Goal: Task Accomplishment & Management: Manage account settings

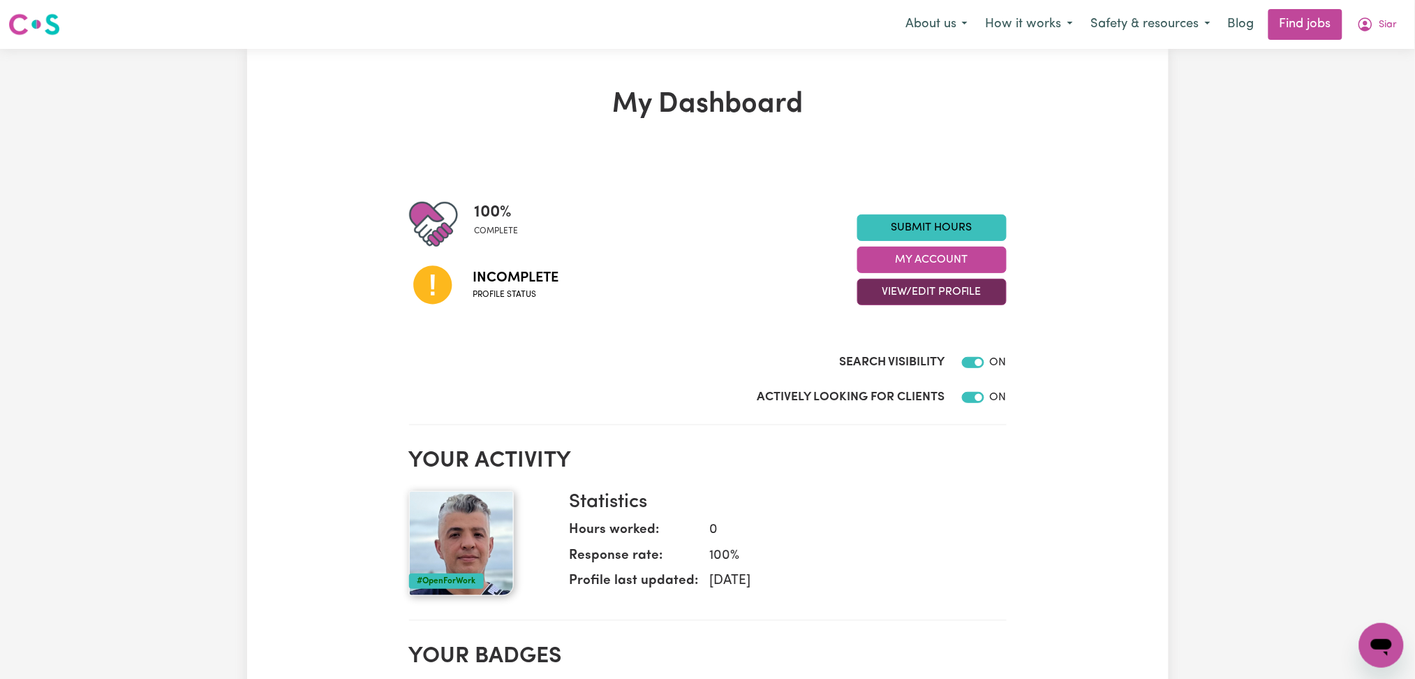
click at [923, 295] on button "View/Edit Profile" at bounding box center [931, 292] width 149 height 27
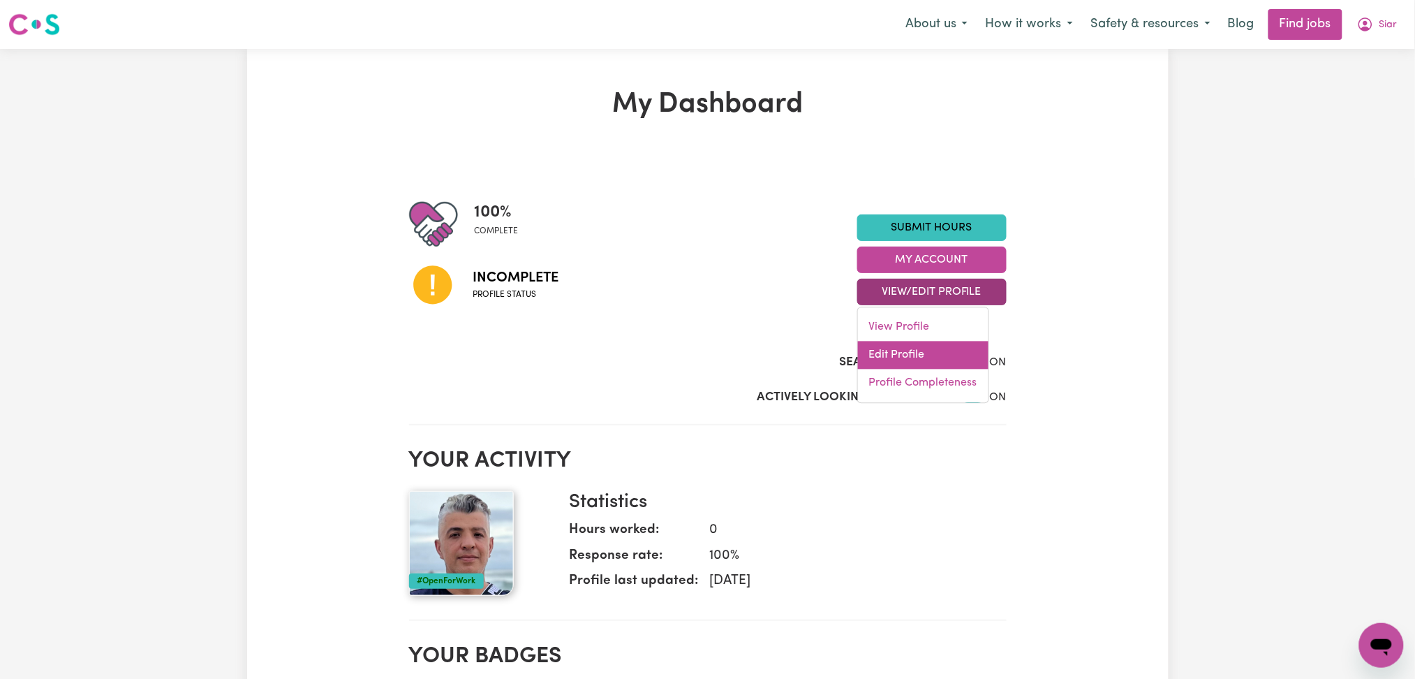
click at [908, 360] on link "Edit Profile" at bounding box center [923, 355] width 131 height 28
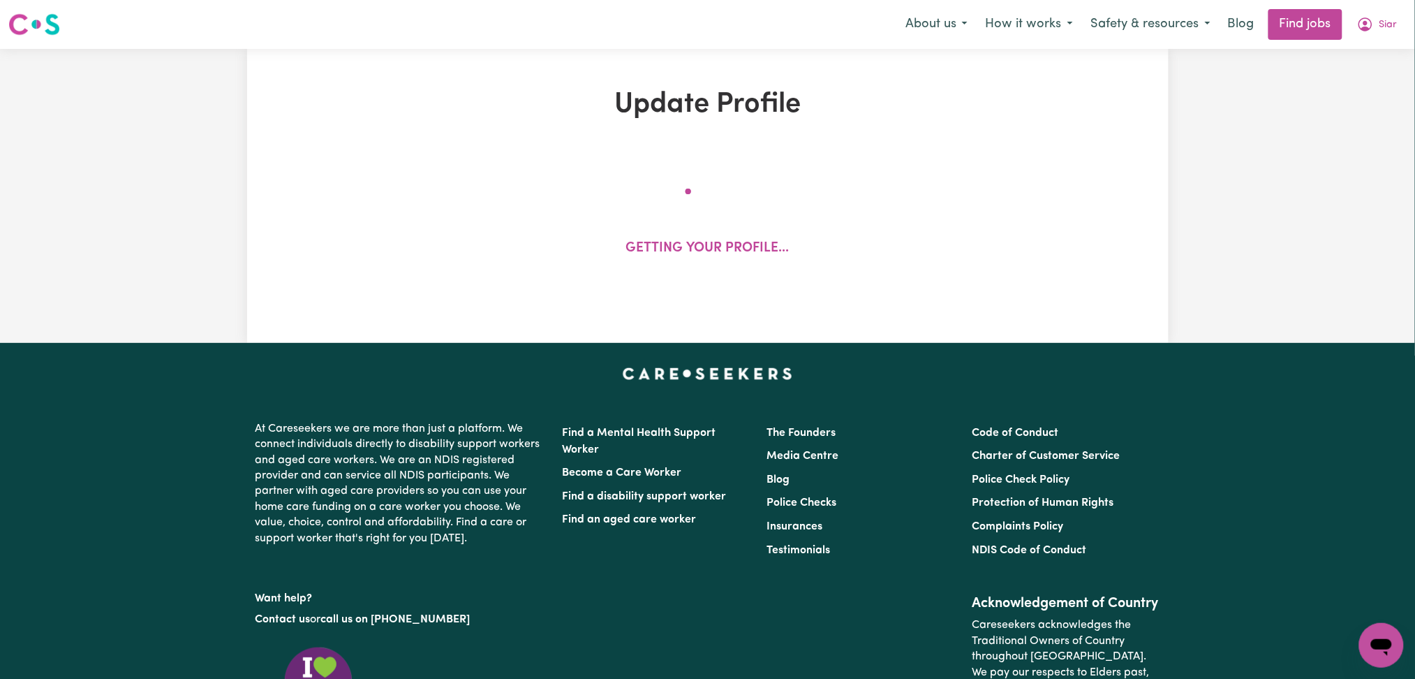
select select "male"
select select "Australian Citizen"
select select "Studying a healthcare related degree or qualification"
select select "49"
select select "69"
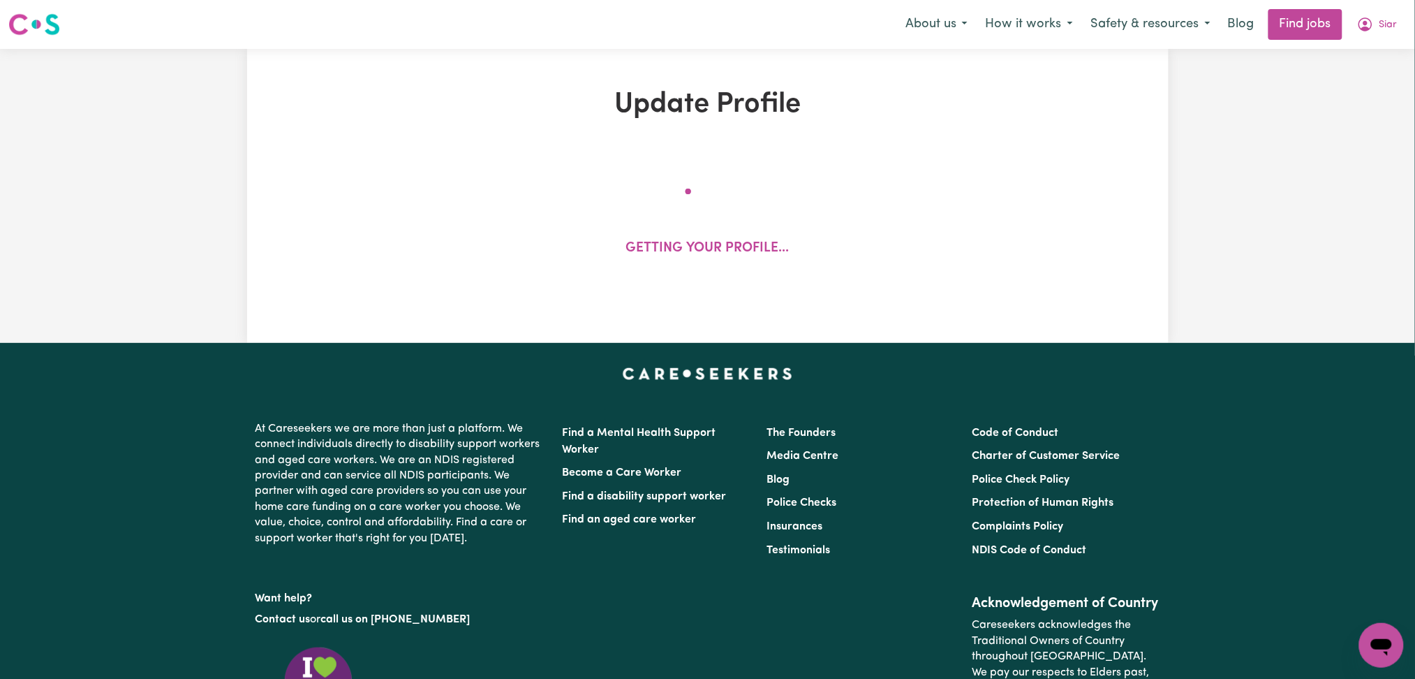
select select "70"
select select "99"
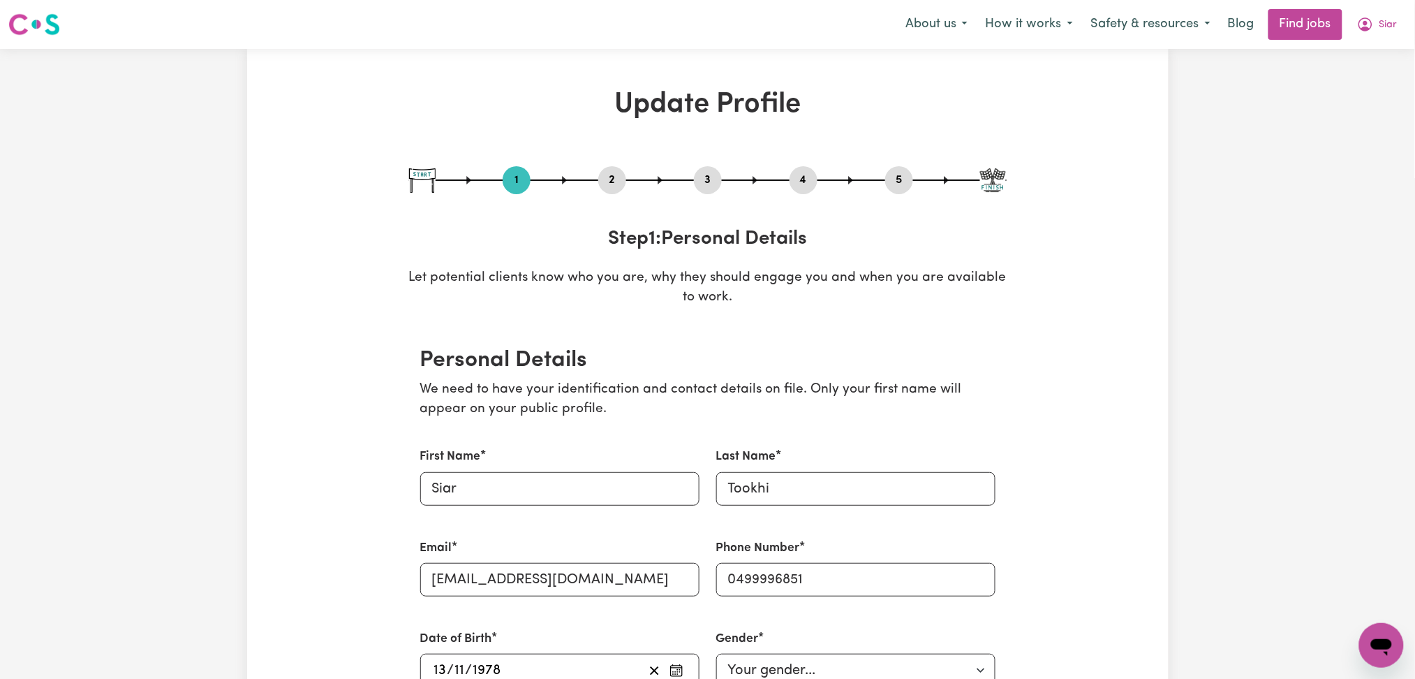
click at [612, 181] on button "2" at bounding box center [612, 180] width 28 height 18
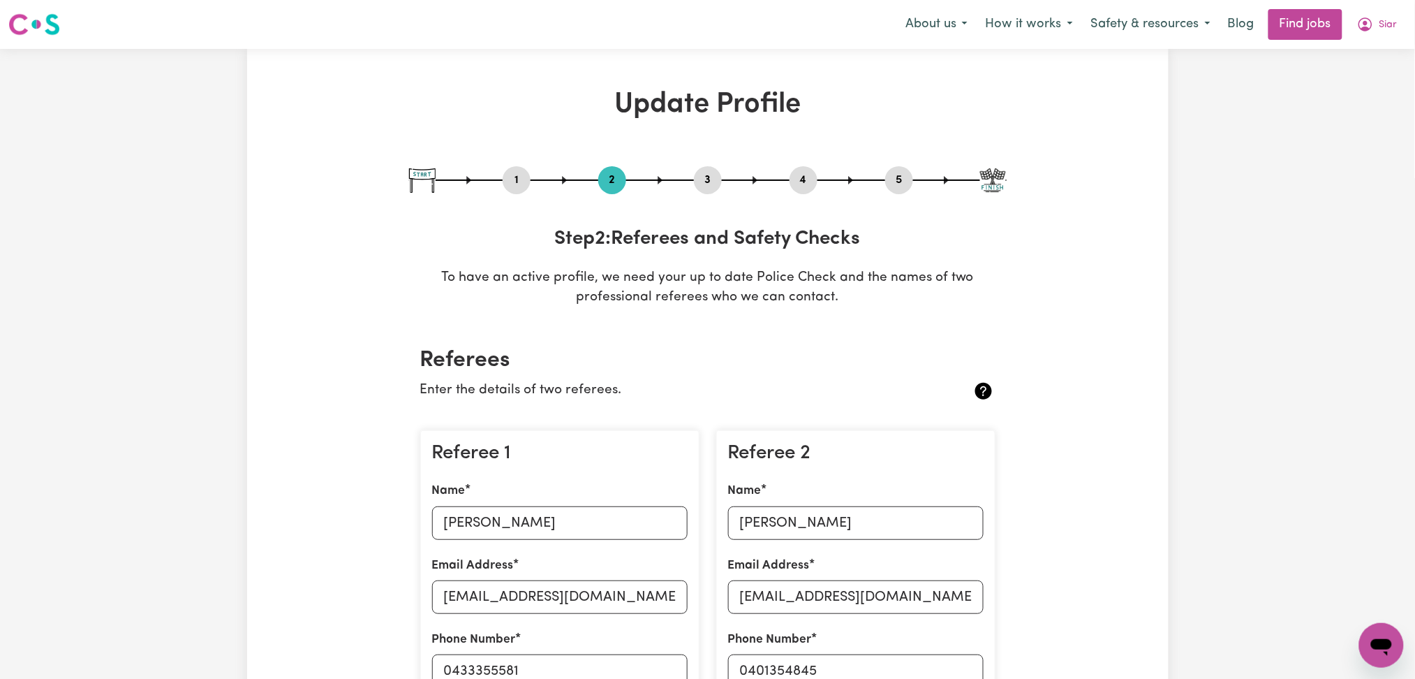
click at [800, 185] on button "4" at bounding box center [804, 180] width 28 height 18
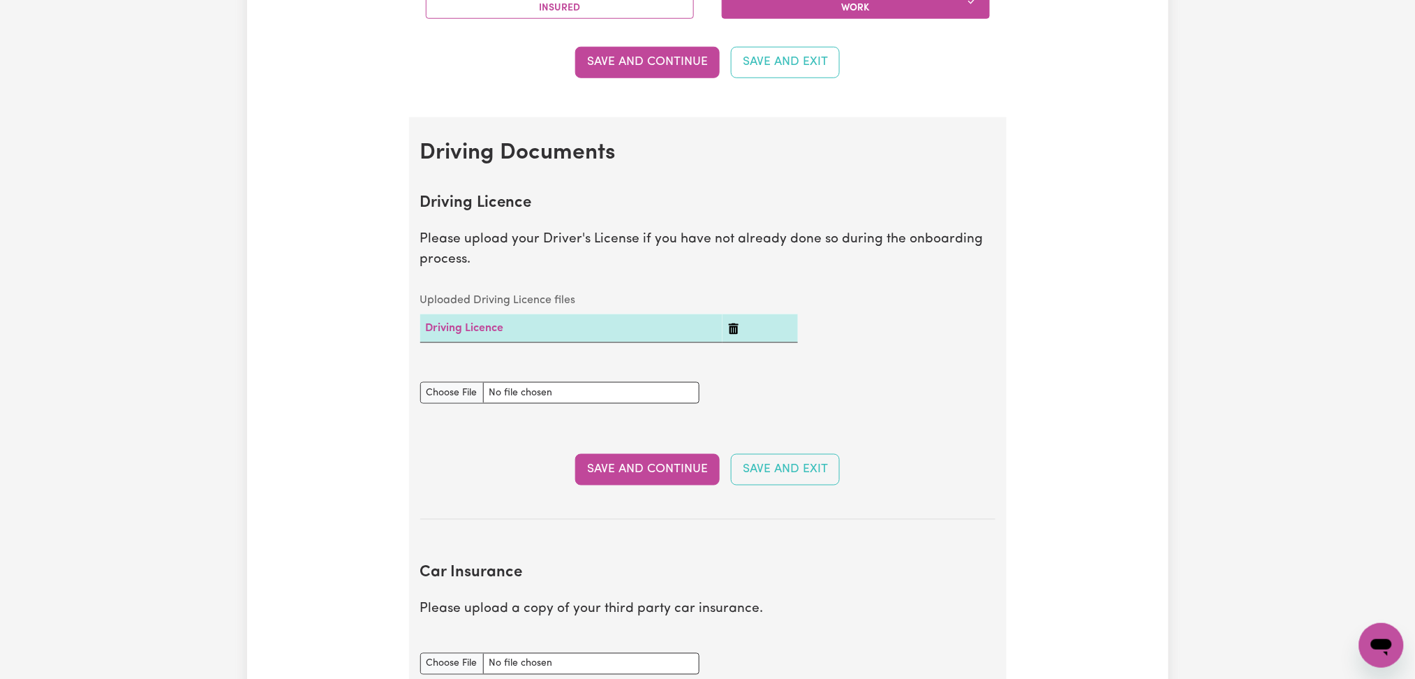
scroll to position [186, 0]
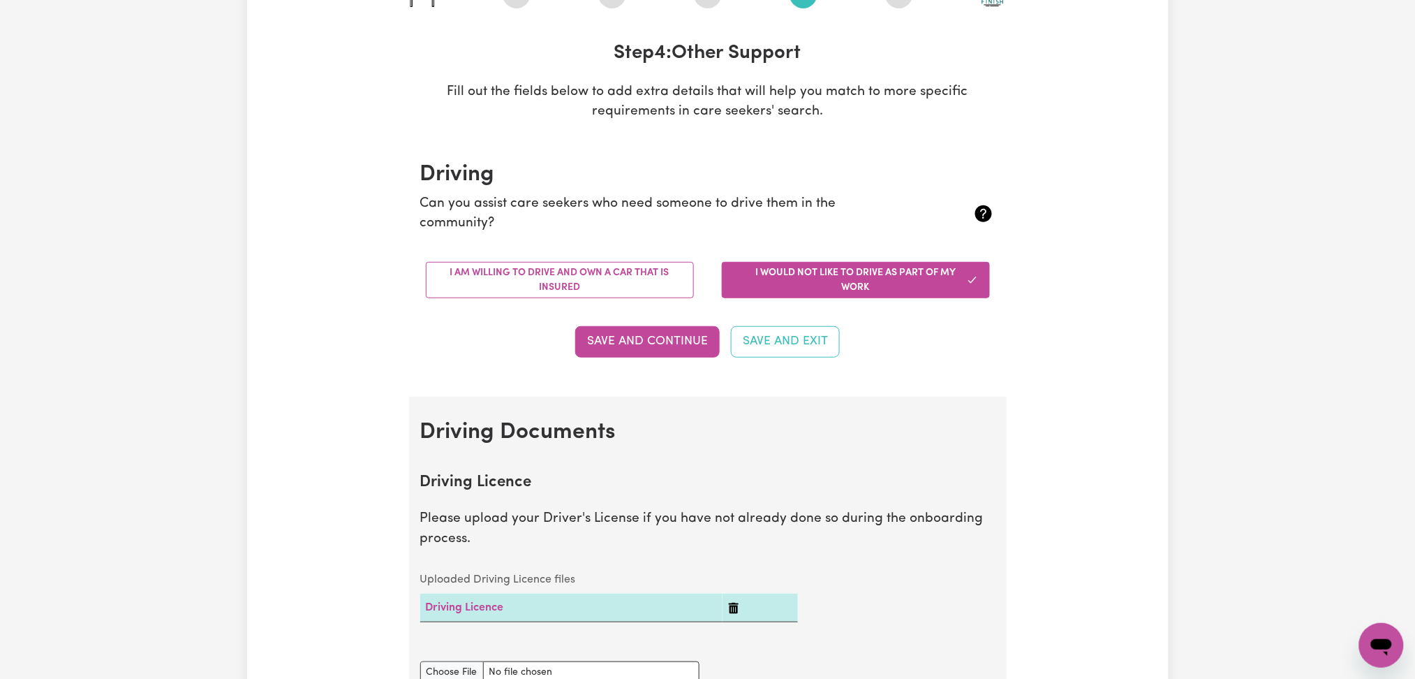
drag, startPoint x: 600, startPoint y: 267, endPoint x: 618, endPoint y: 320, distance: 56.1
click at [605, 274] on button "I am willing to drive and own a car that is insured" at bounding box center [560, 280] width 268 height 36
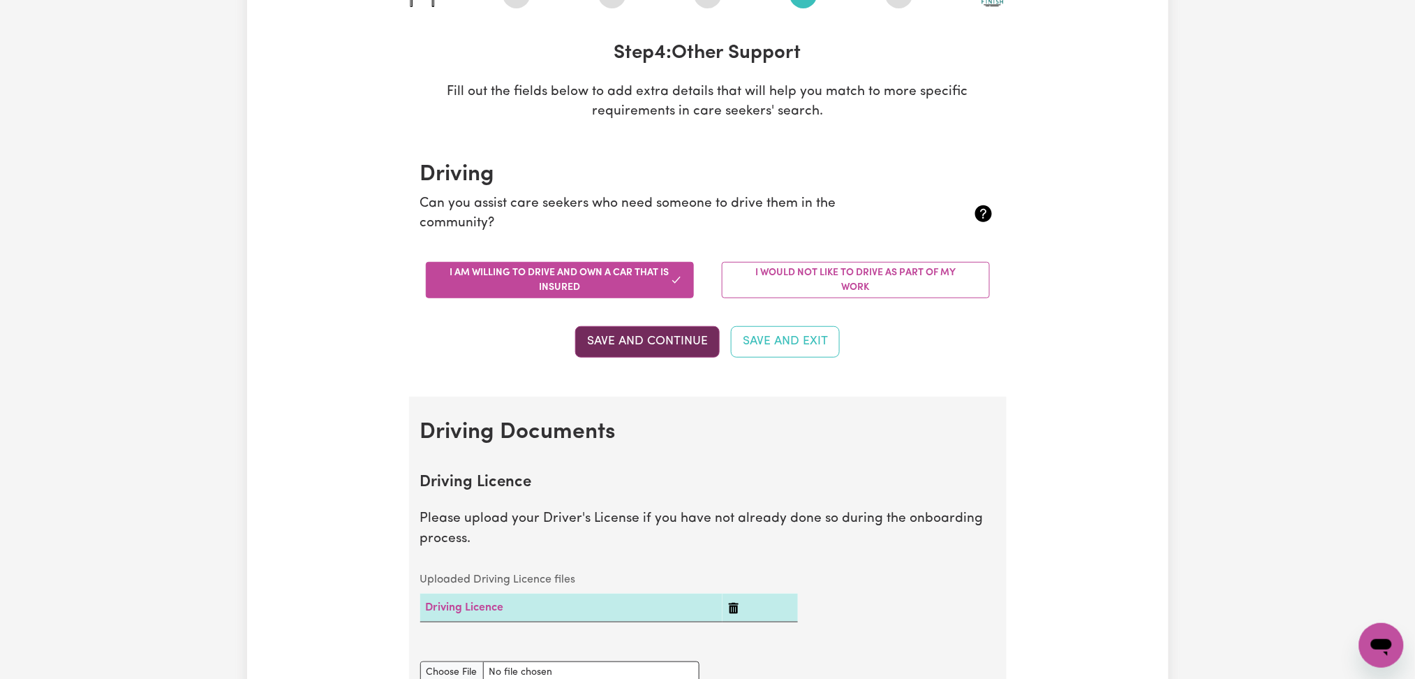
click at [629, 337] on button "Save and Continue" at bounding box center [647, 341] width 145 height 31
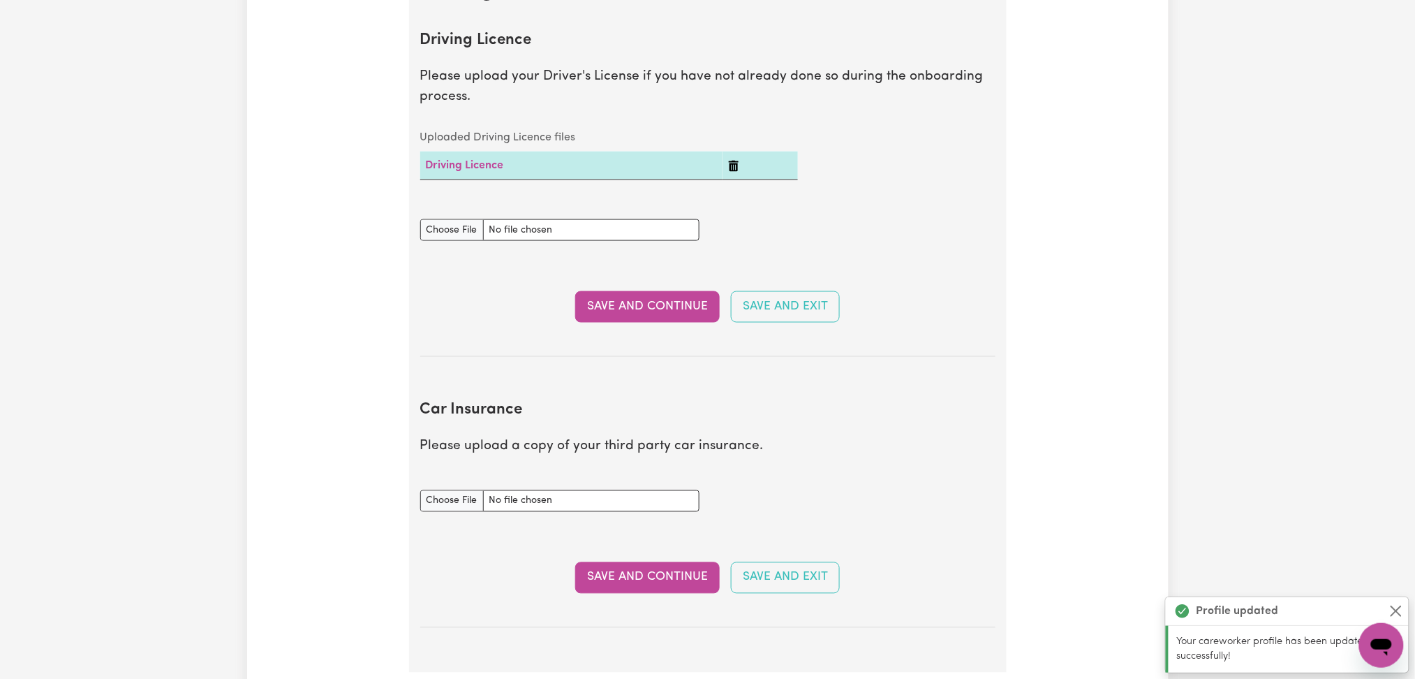
scroll to position [638, 0]
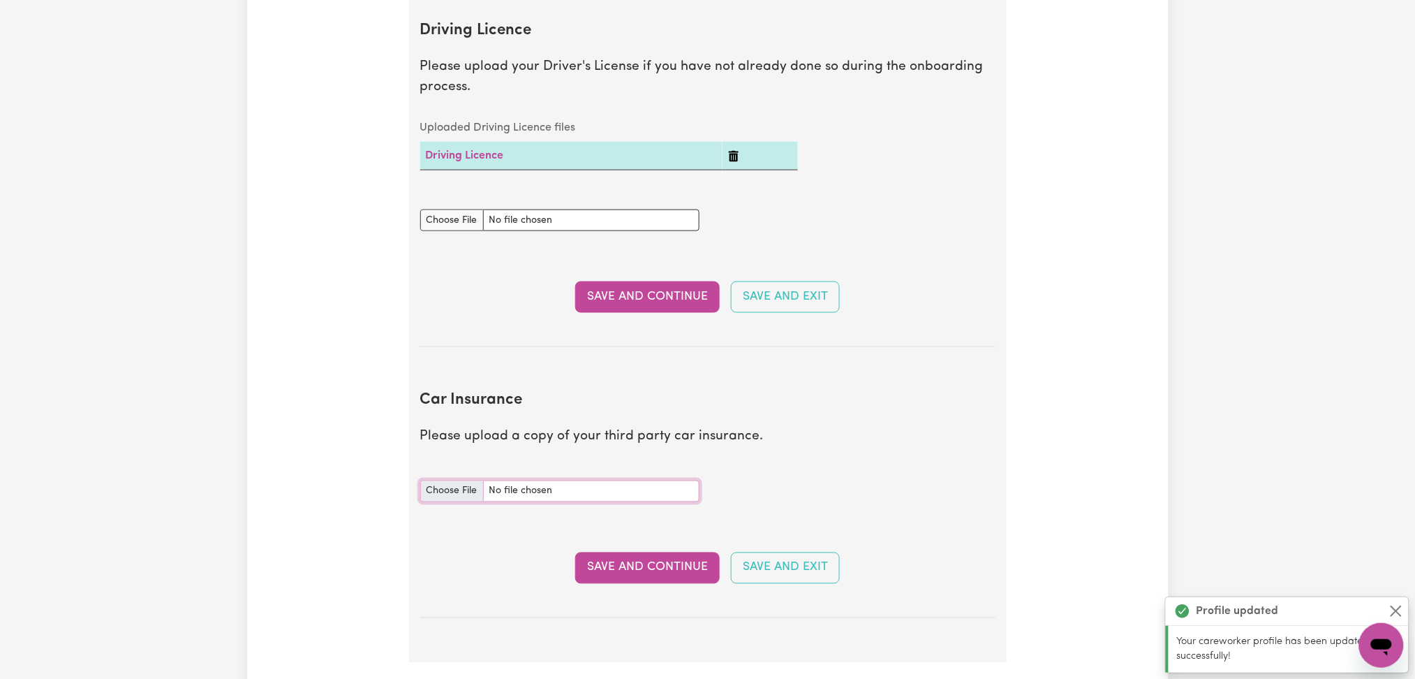
click at [448, 481] on input "Car Insurance document" at bounding box center [559, 491] width 279 height 22
type input "C:\fakepath\Siar Tookhi Car Registration.pdf"
click at [639, 562] on button "Save and Continue" at bounding box center [647, 567] width 145 height 31
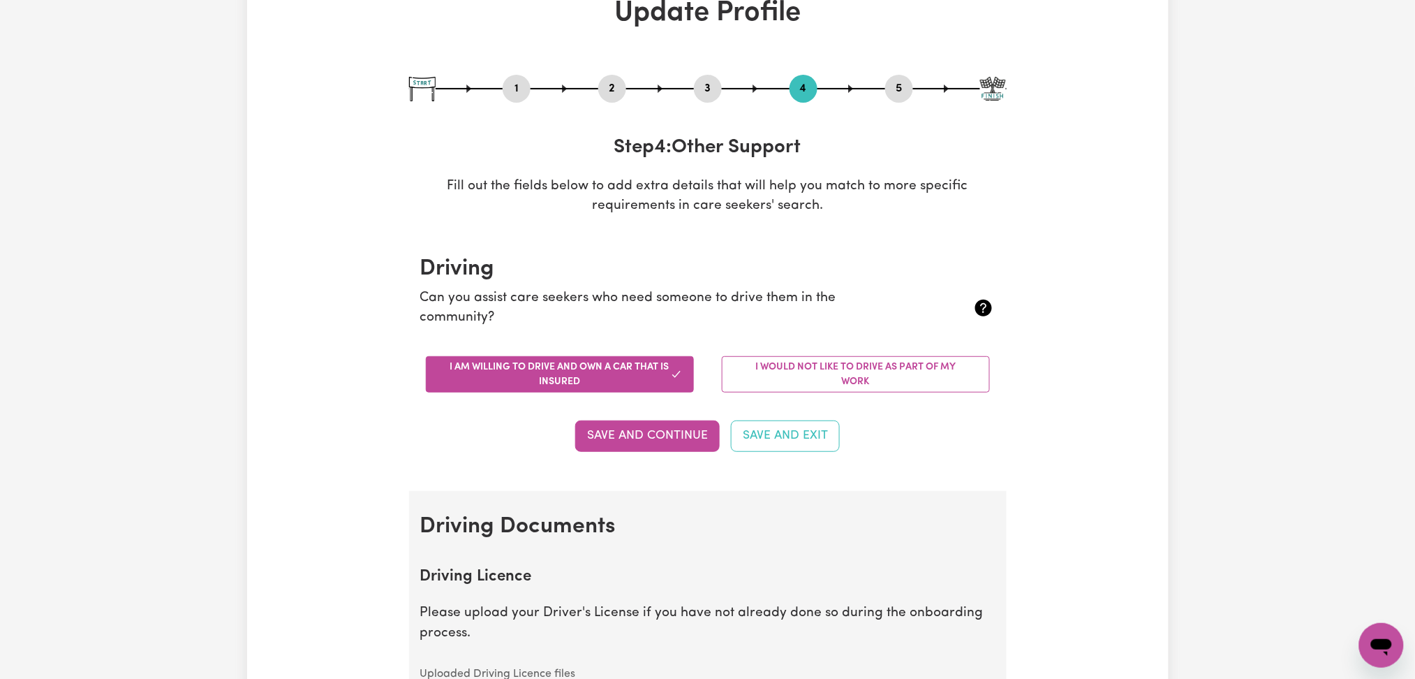
scroll to position [0, 0]
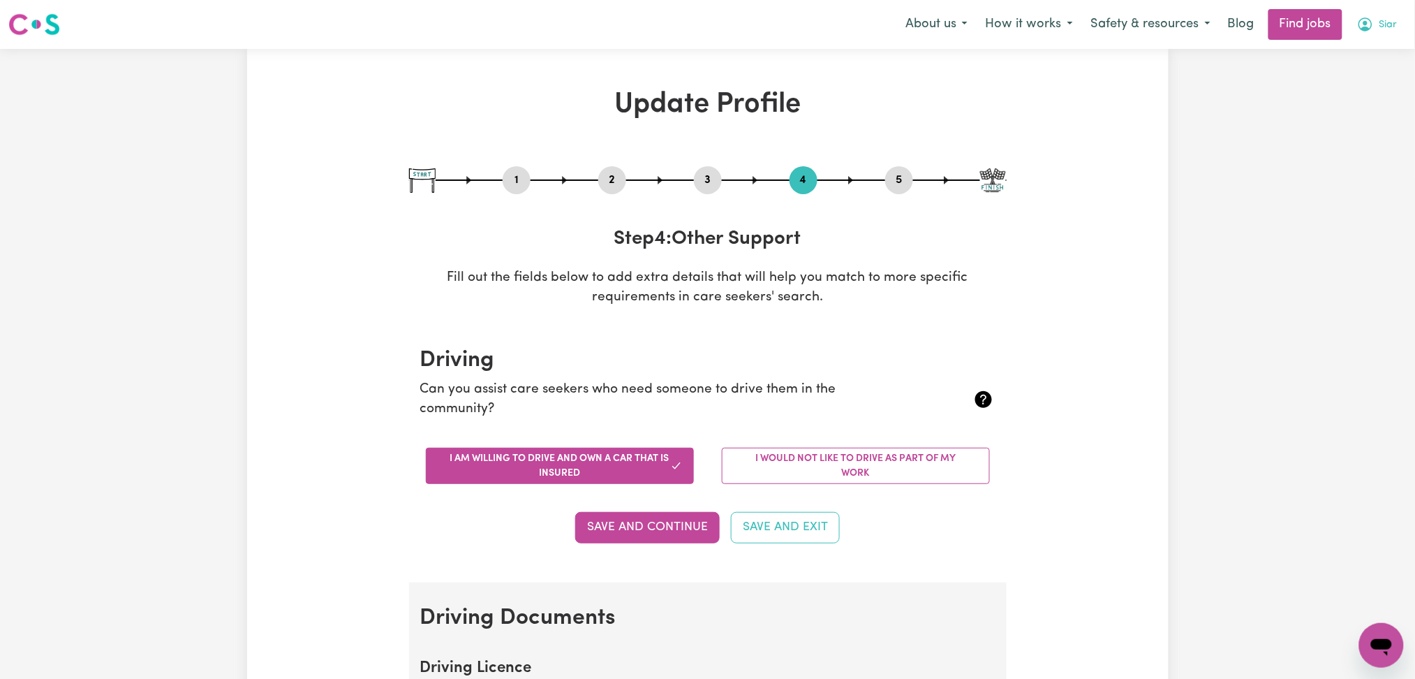
click at [1378, 31] on button "Siar" at bounding box center [1377, 24] width 59 height 29
click at [1360, 69] on link "My Dashboard" at bounding box center [1351, 80] width 110 height 27
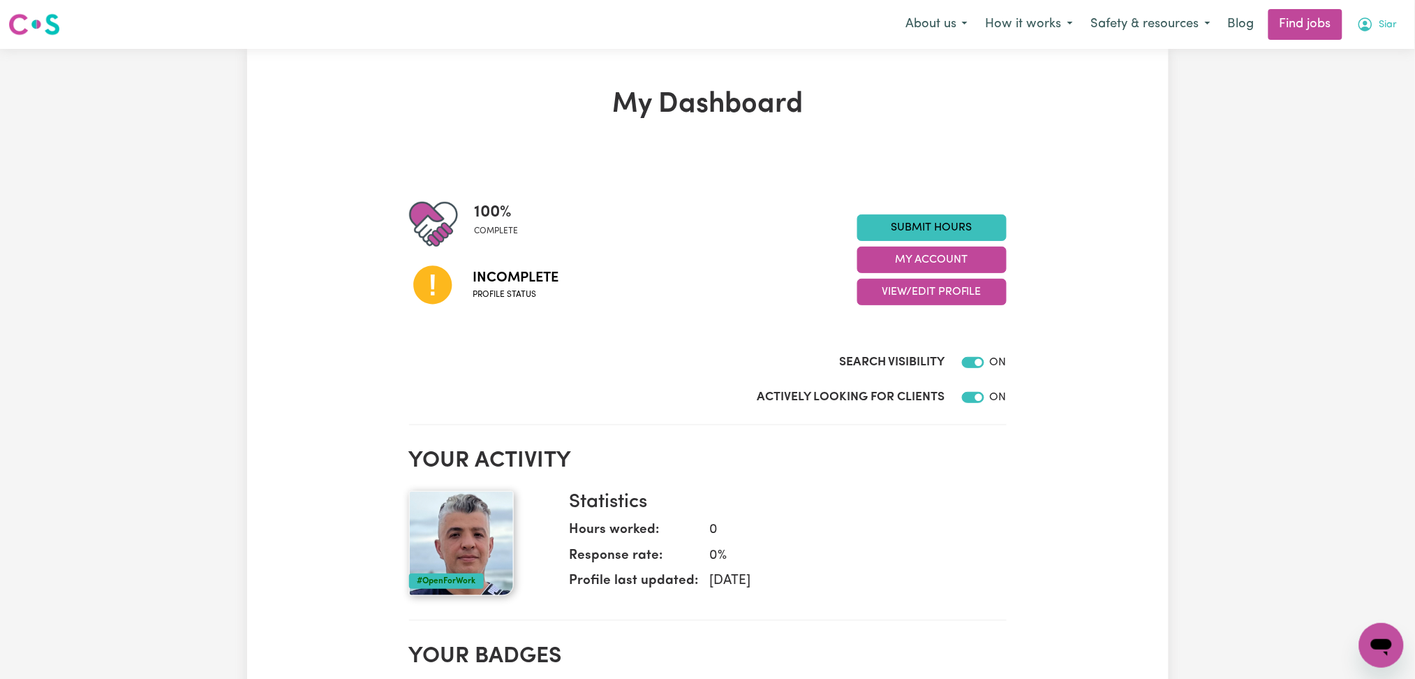
click at [1376, 28] on button "Siar" at bounding box center [1377, 24] width 59 height 29
click at [1355, 96] on link "Logout" at bounding box center [1351, 107] width 110 height 27
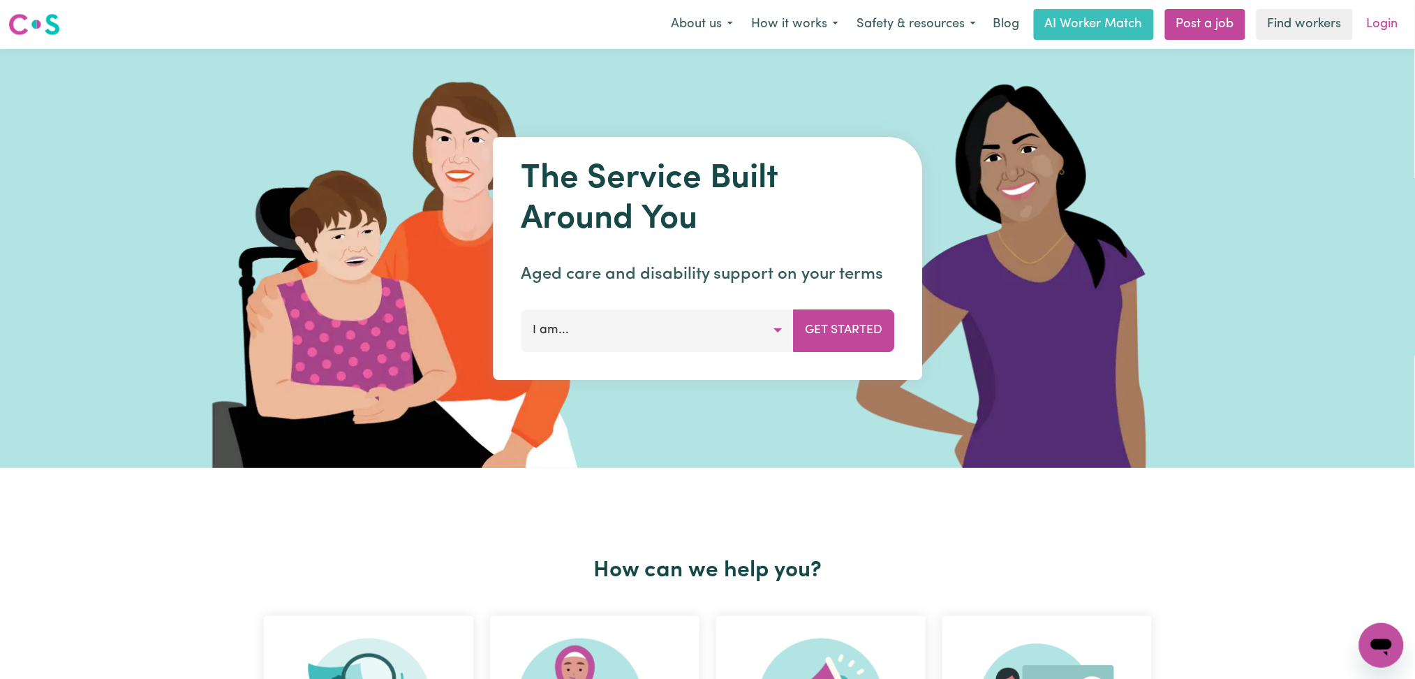
click at [1381, 24] on link "Login" at bounding box center [1383, 24] width 48 height 31
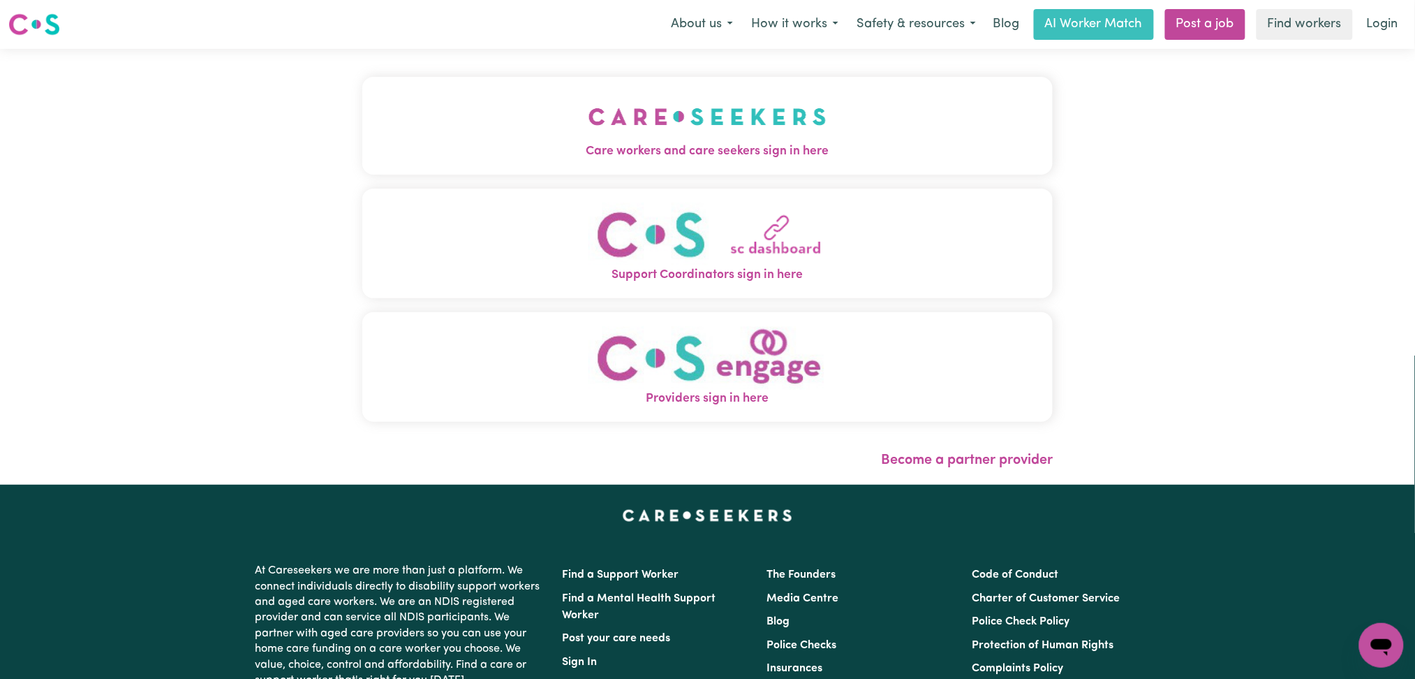
click at [462, 166] on button "Care workers and care seekers sign in here" at bounding box center [707, 126] width 691 height 98
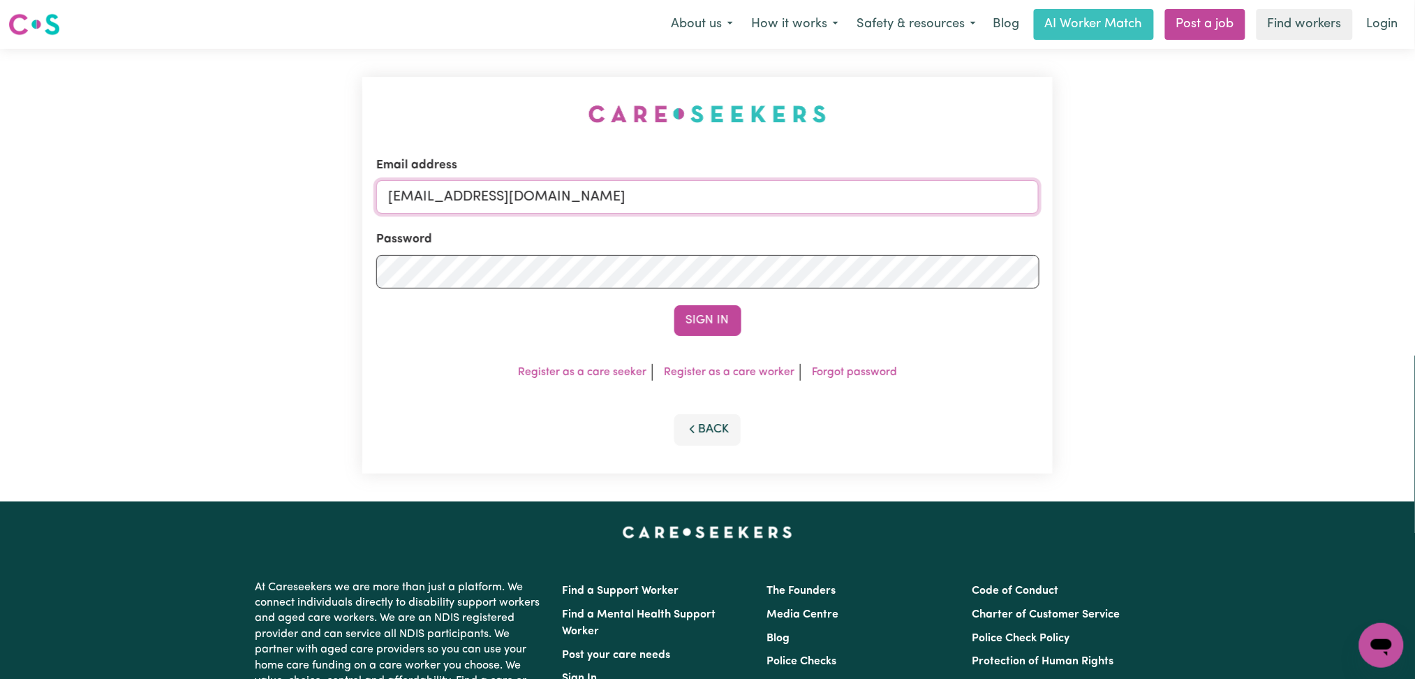
click at [526, 186] on input "onboardingcs@careseekers.com.au" at bounding box center [707, 197] width 663 height 34
drag, startPoint x: 467, startPoint y: 185, endPoint x: 864, endPoint y: 192, distance: 397.4
click at [864, 192] on input "Superuser~jakedworkin@hotmail.com" at bounding box center [707, 197] width 663 height 34
type input "Superuser~xiashizhangguchuan@gmail.com"
click at [719, 314] on button "Sign In" at bounding box center [708, 320] width 67 height 31
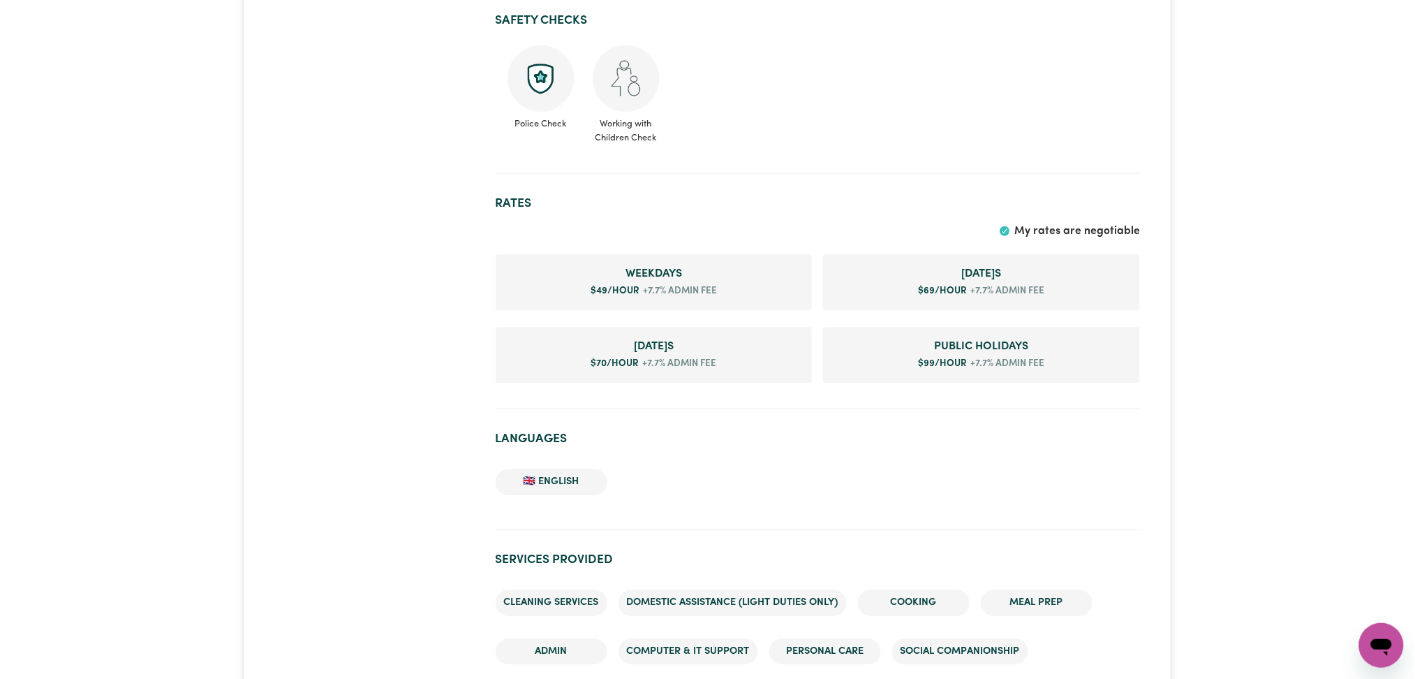
scroll to position [1024, 0]
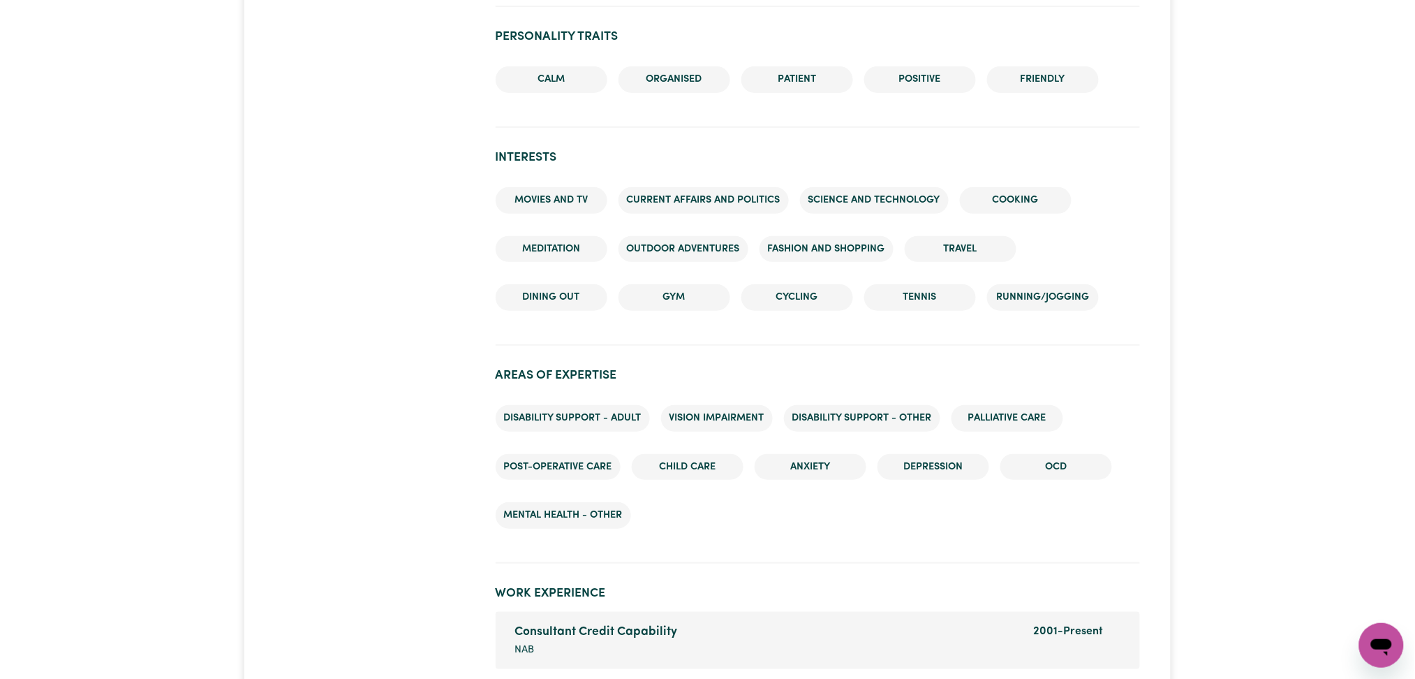
scroll to position [2514, 0]
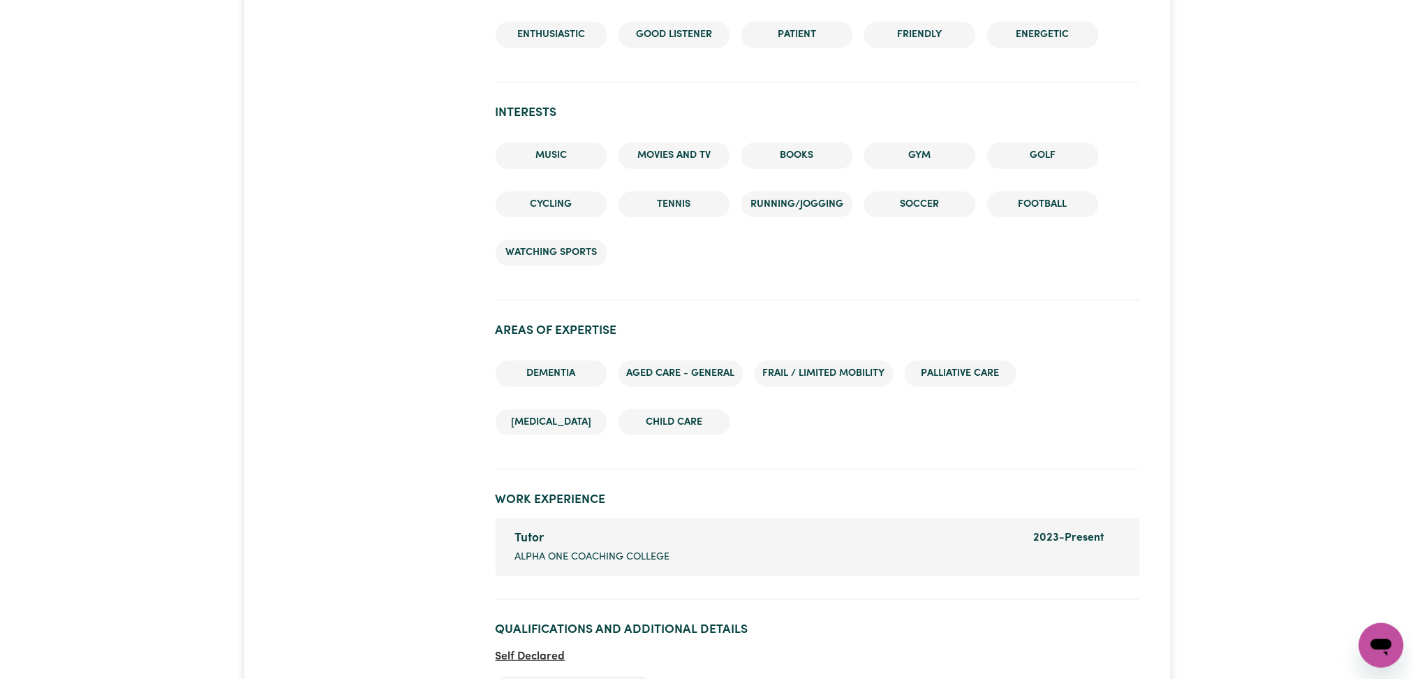
scroll to position [2234, 0]
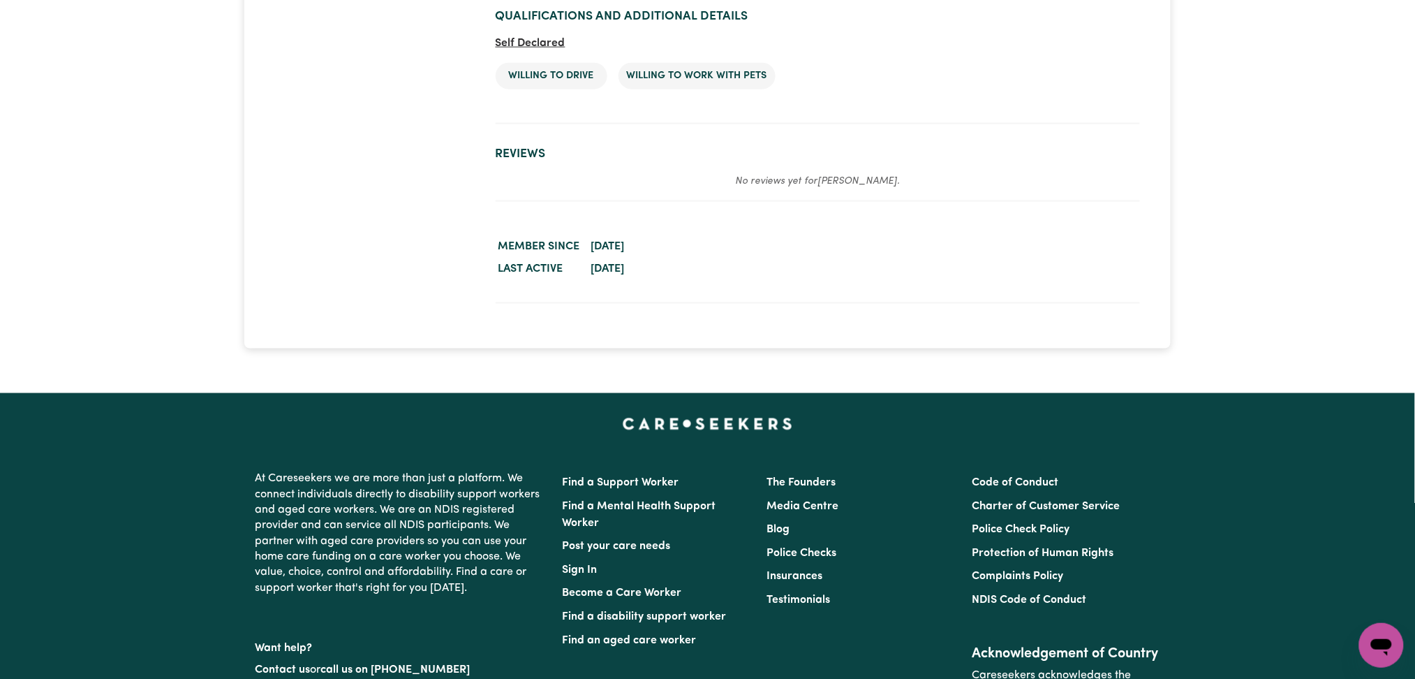
scroll to position [2141, 0]
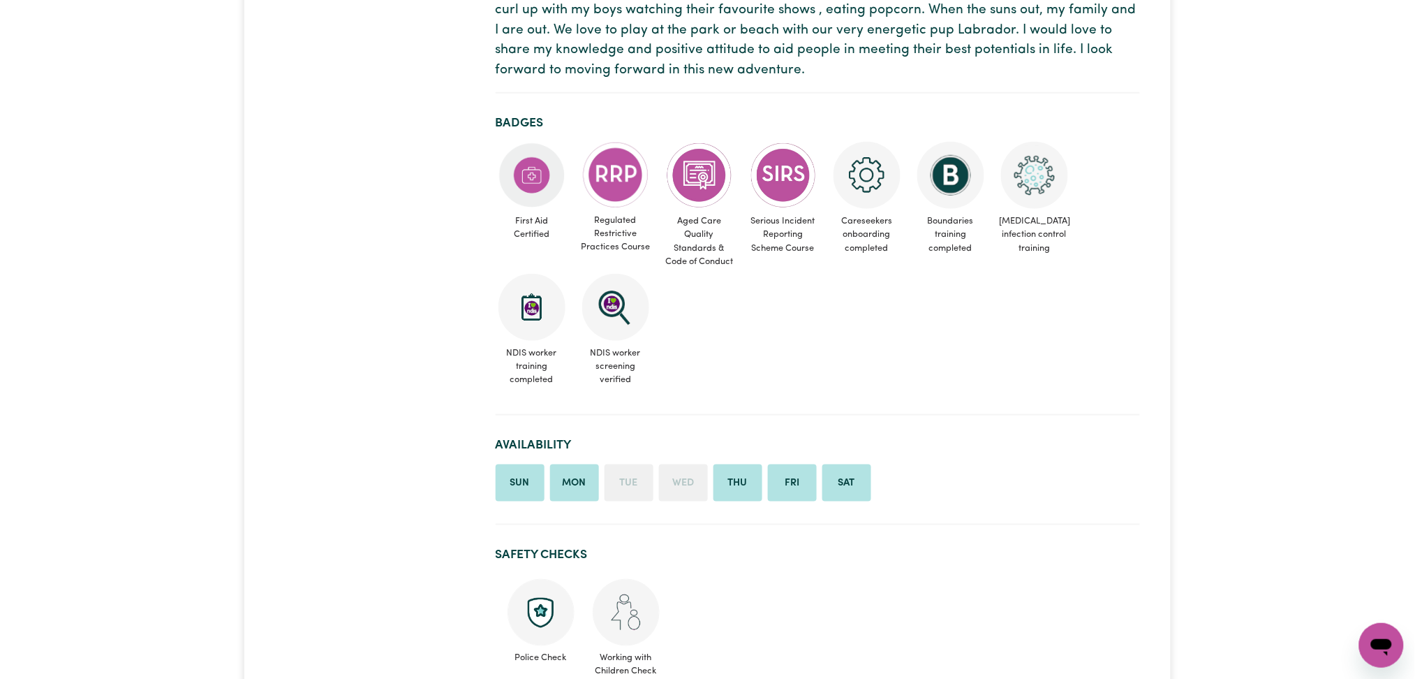
scroll to position [93, 0]
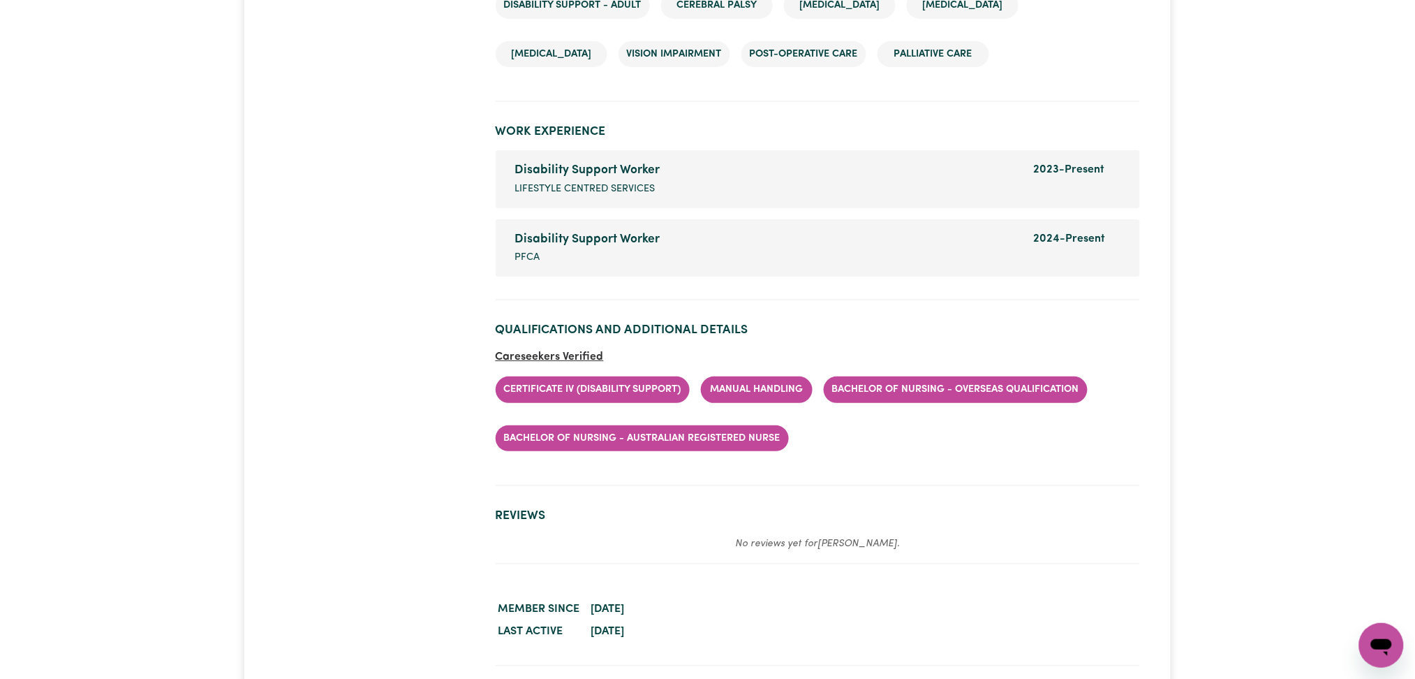
scroll to position [1829, 0]
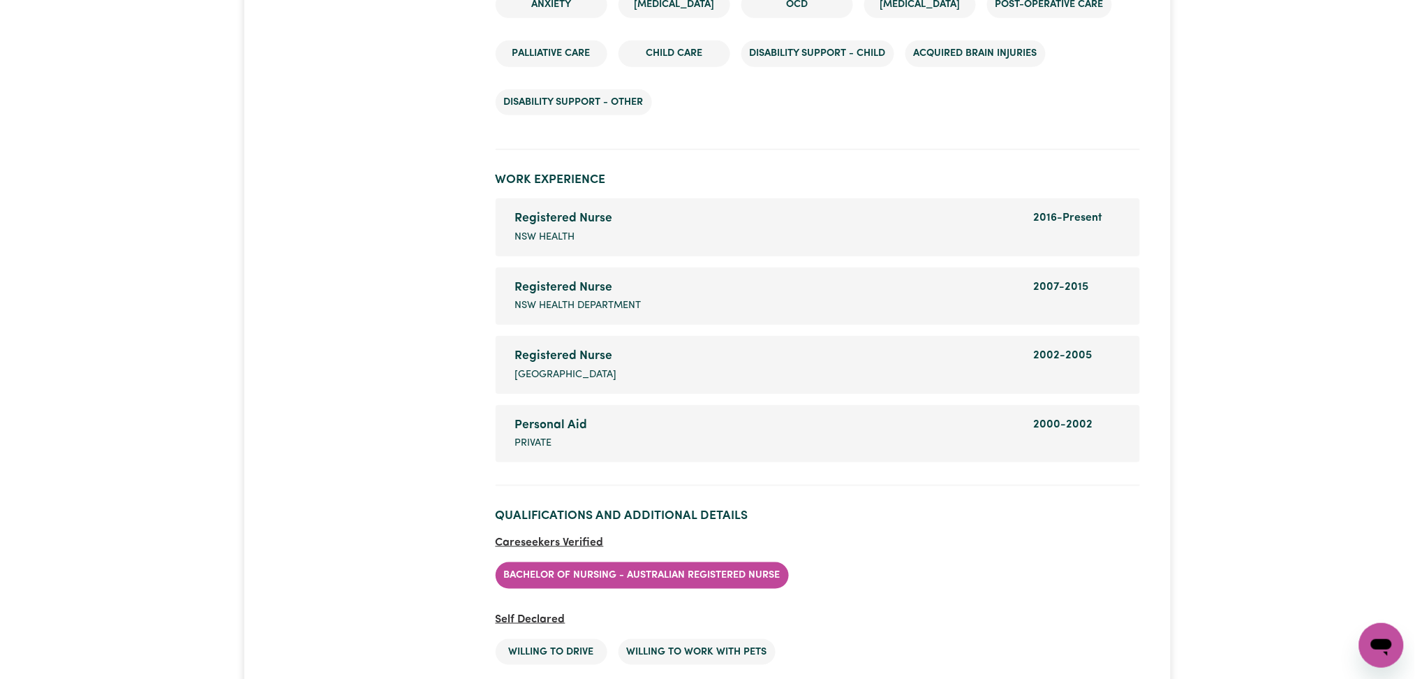
scroll to position [2210, 0]
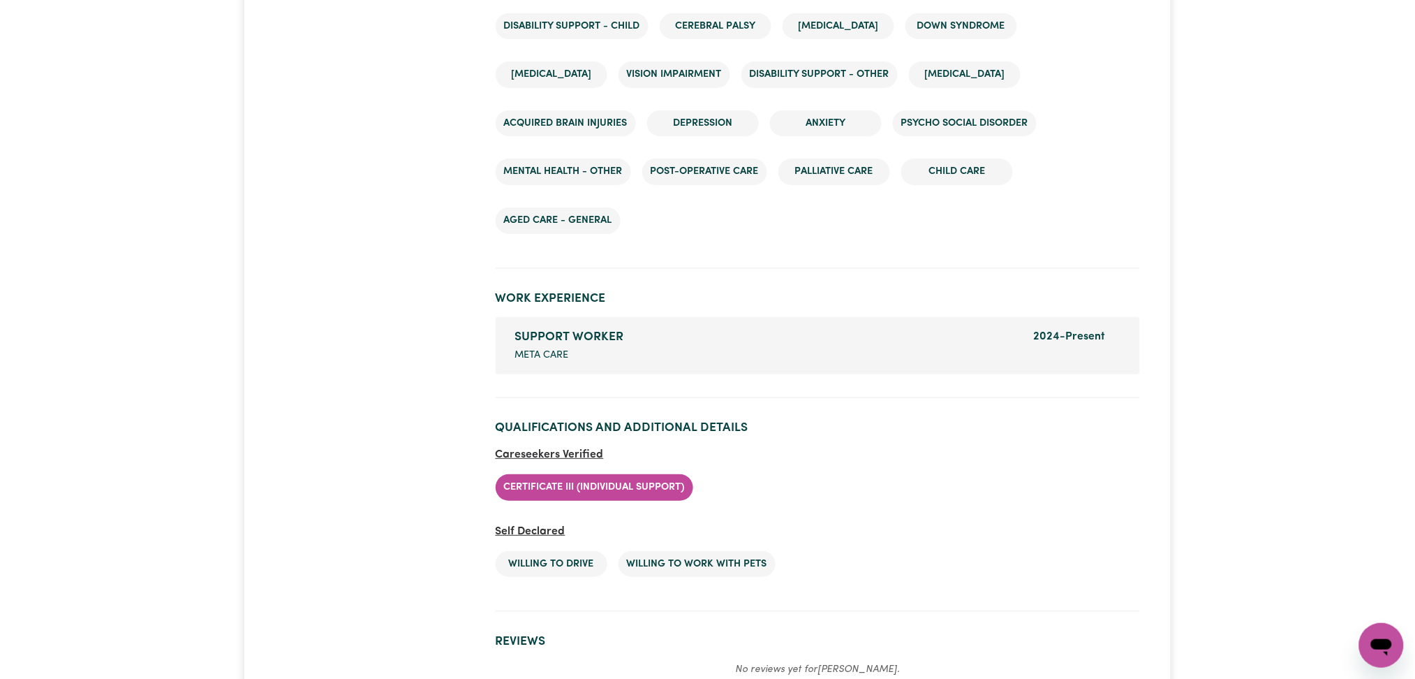
scroll to position [1864, 0]
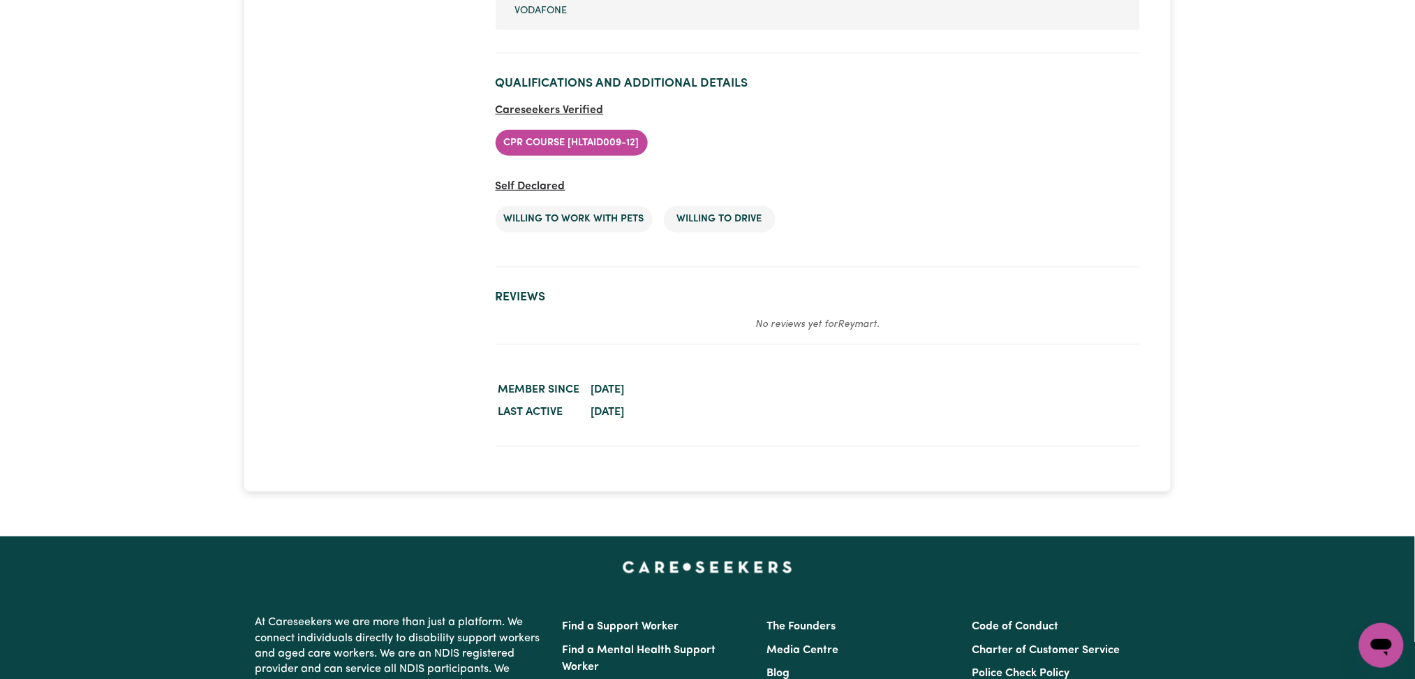
scroll to position [1825, 0]
